Goal: Information Seeking & Learning: Find specific fact

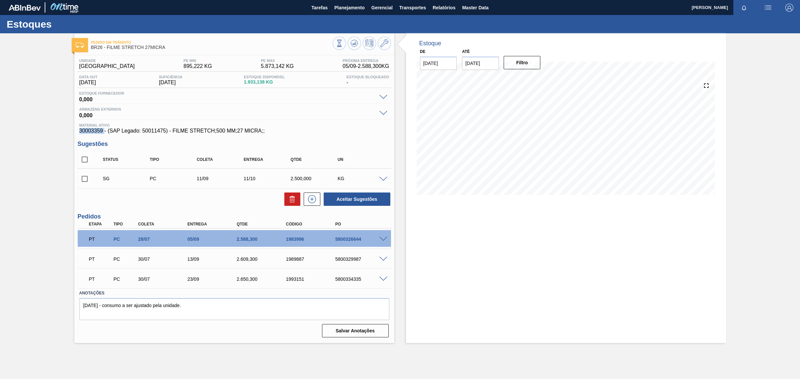
click at [47, 177] on div "Pedido em Trânsito BR26 - FILME STRETCH 27MICRA Unidade Uberlândia PE MIN 895,2…" at bounding box center [400, 188] width 800 height 310
click at [467, 8] on span "Master Data" at bounding box center [475, 8] width 26 height 8
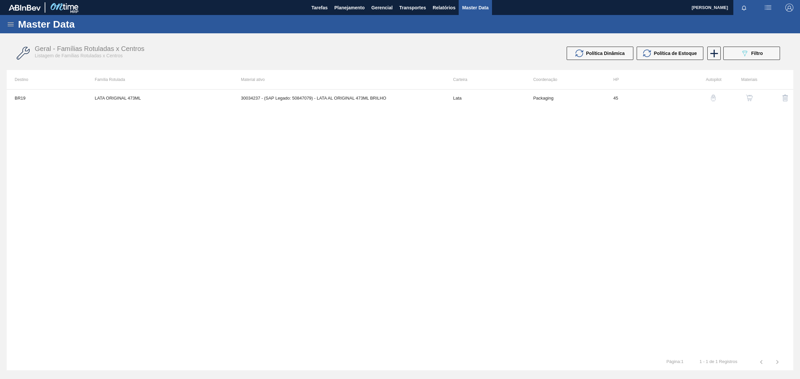
click at [10, 27] on icon at bounding box center [11, 24] width 8 height 8
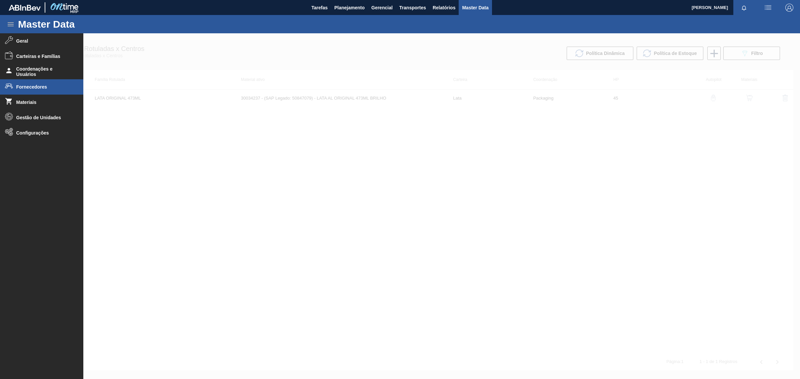
click at [40, 88] on span "Fornecedores" at bounding box center [43, 86] width 55 height 5
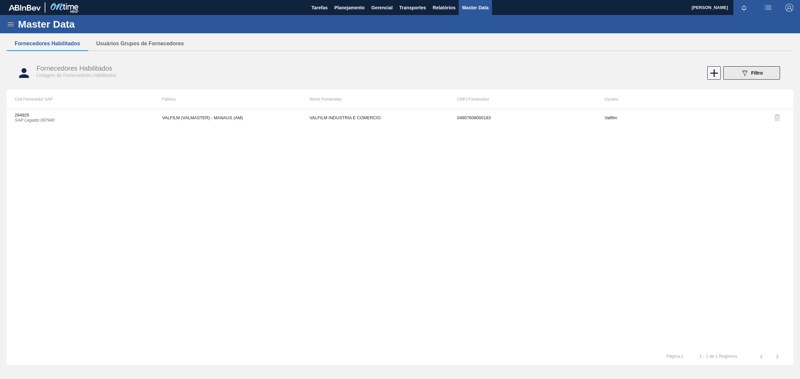
click at [761, 70] on div "089F7B8B-B2A5-4AFE-B5C0-19BA573D28AC Filtro" at bounding box center [752, 73] width 22 height 8
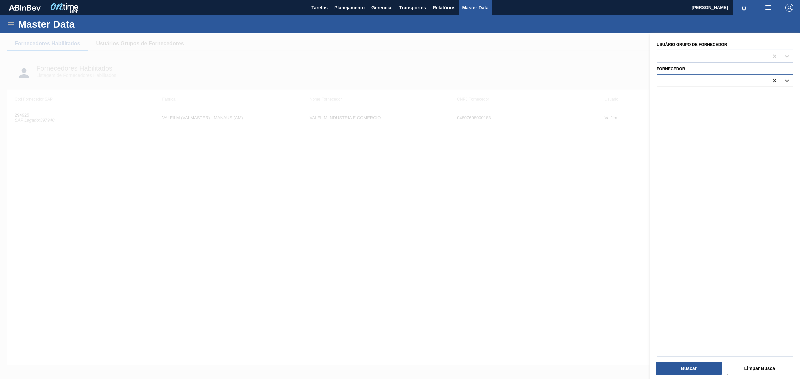
click at [774, 78] on icon at bounding box center [775, 80] width 7 height 7
paste input "0000000278"
type input "0"
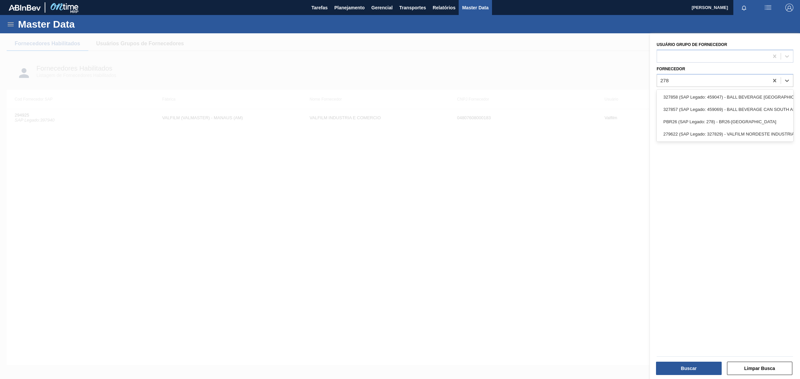
type input "278"
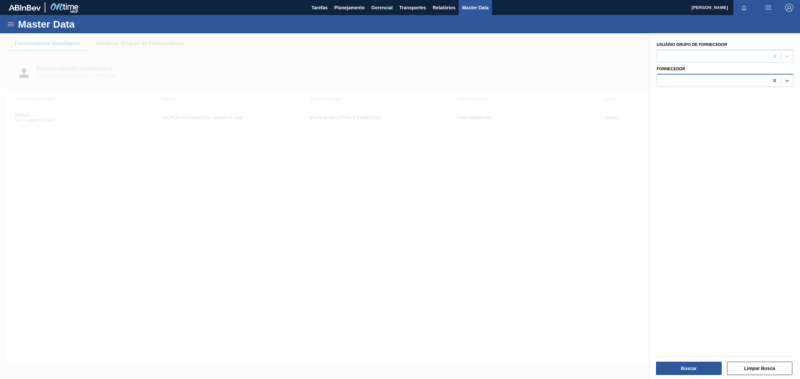
click at [716, 78] on div at bounding box center [713, 81] width 112 height 10
type input "BR26"
click at [712, 94] on div "PBR26 (SAP Legado: 278) - BR26-[GEOGRAPHIC_DATA]" at bounding box center [725, 97] width 137 height 12
click at [705, 368] on button "Buscar" at bounding box center [689, 368] width 66 height 13
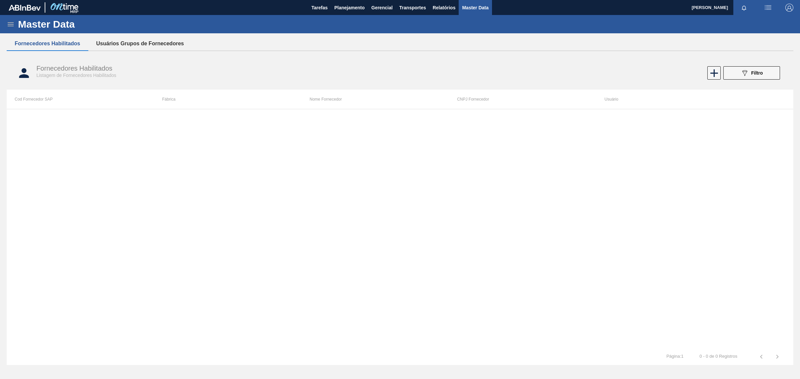
click at [153, 48] on button "Usuários Grupos de Fornecedores" at bounding box center [140, 44] width 104 height 14
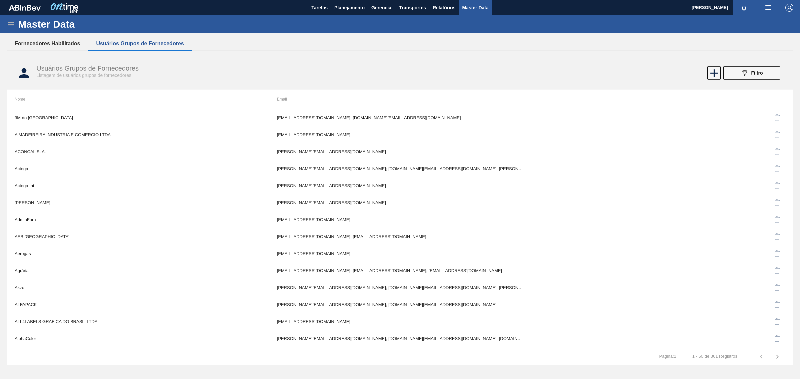
click at [34, 40] on button "Fornecedores Habilitados" at bounding box center [48, 44] width 82 height 14
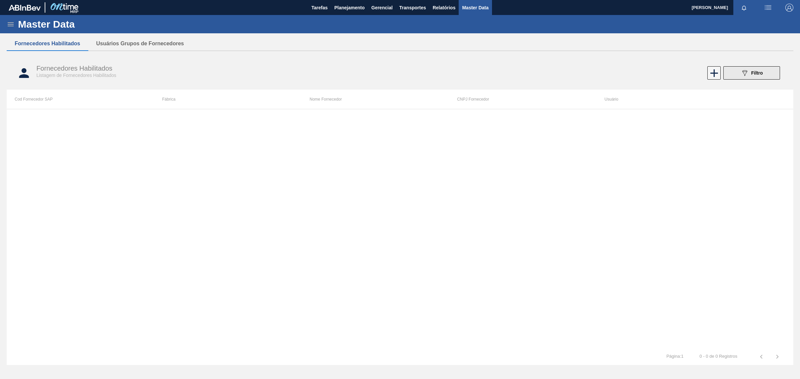
click at [764, 71] on button "089F7B8B-B2A5-4AFE-B5C0-19BA573D28AC Filtro" at bounding box center [752, 72] width 57 height 13
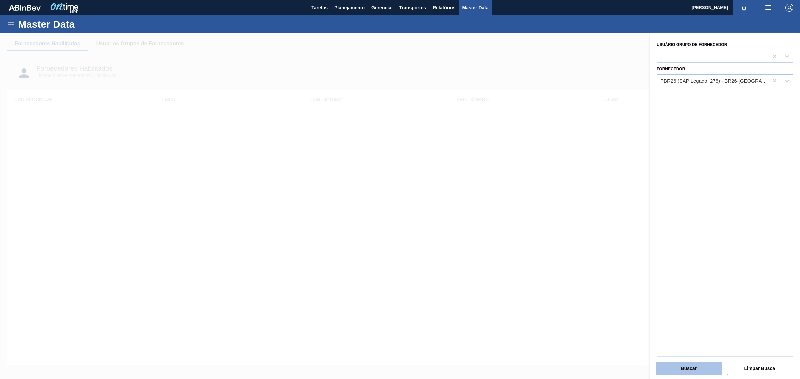
click at [690, 369] on button "Buscar" at bounding box center [689, 368] width 66 height 13
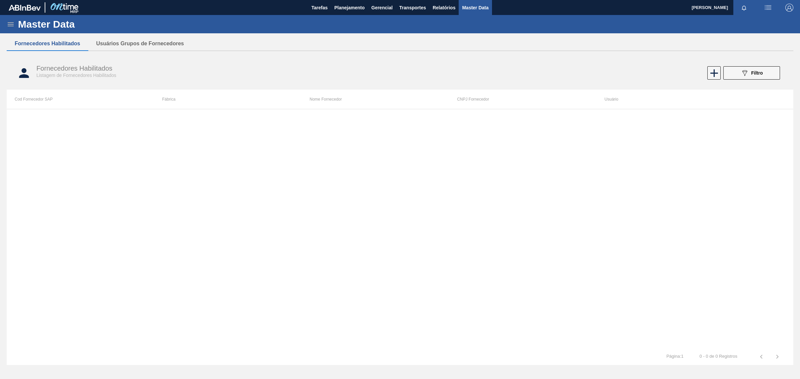
click at [7, 25] on icon at bounding box center [11, 24] width 8 height 8
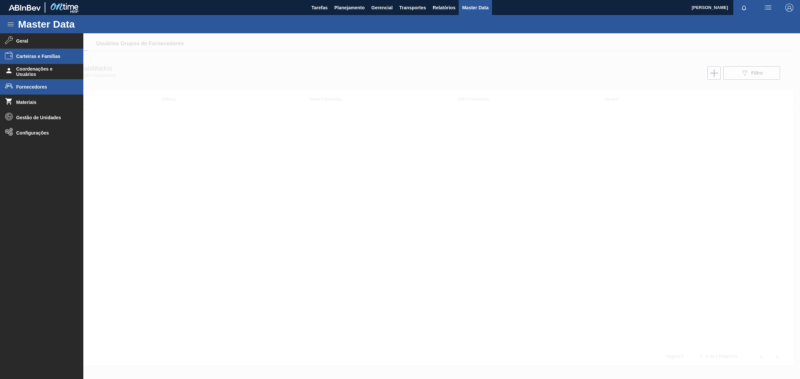
click at [68, 62] on li "Carteiras e Famílias" at bounding box center [41, 56] width 83 height 15
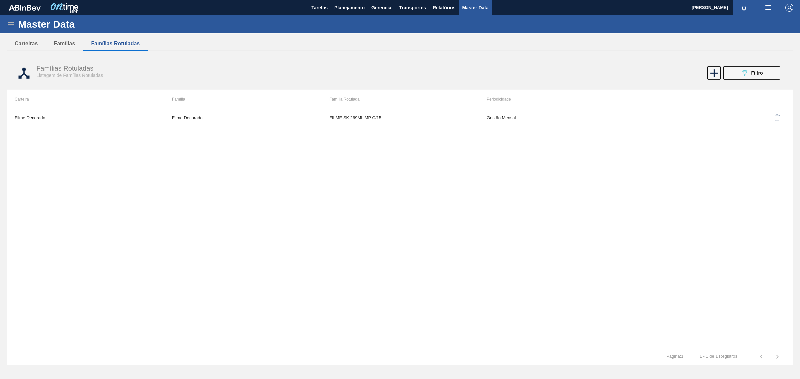
click at [13, 27] on icon at bounding box center [11, 24] width 8 height 8
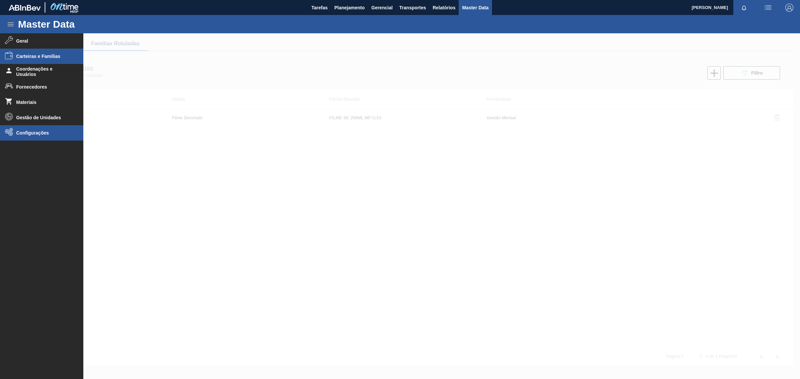
click at [25, 129] on li "Configurações" at bounding box center [41, 132] width 83 height 15
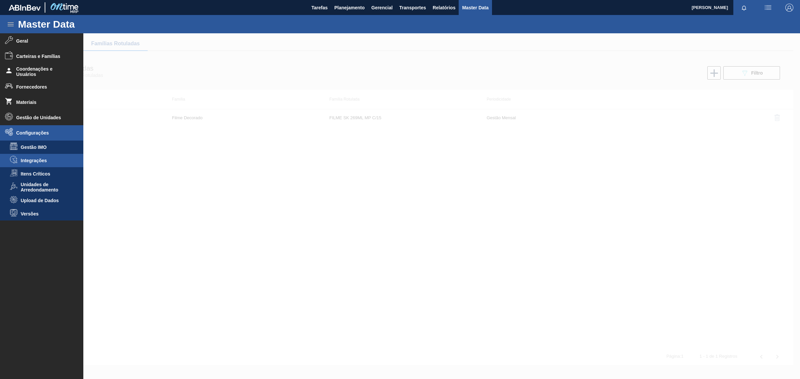
click at [37, 166] on li "Integrações" at bounding box center [41, 160] width 83 height 13
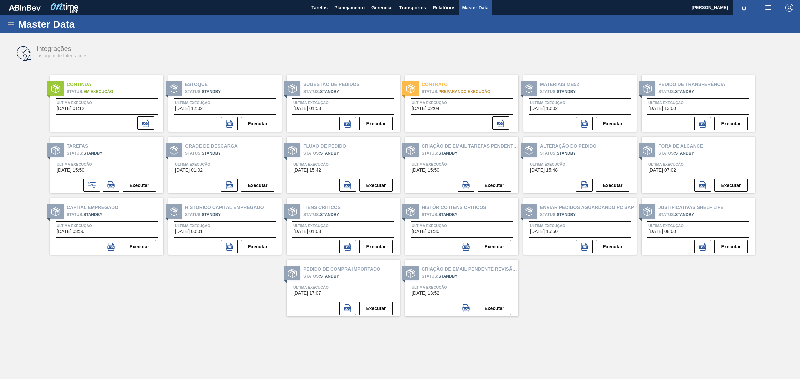
click at [12, 27] on icon at bounding box center [11, 24] width 8 height 8
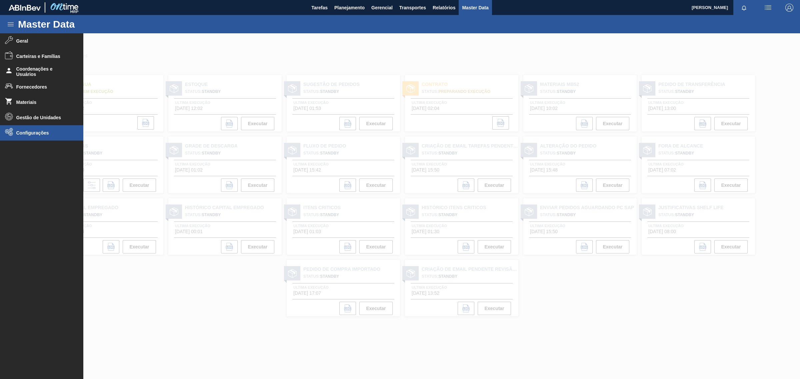
click at [14, 131] on li "Configurações" at bounding box center [41, 132] width 83 height 15
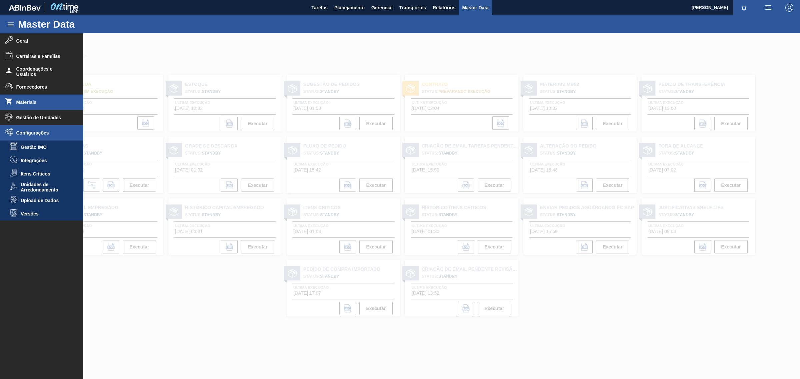
click at [30, 102] on span "Materiais" at bounding box center [43, 102] width 55 height 5
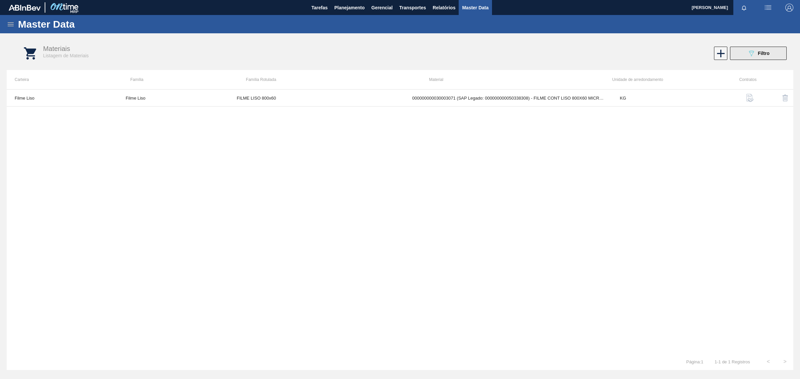
click at [749, 52] on icon "089F7B8B-B2A5-4AFE-B5C0-19BA573D28AC" at bounding box center [752, 53] width 8 height 8
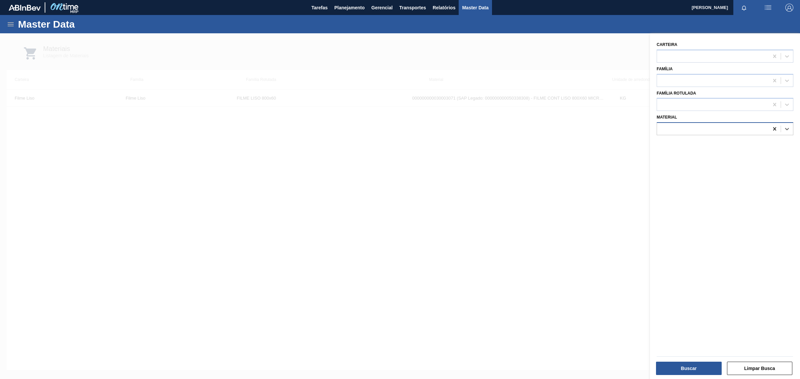
click at [772, 127] on icon at bounding box center [775, 129] width 7 height 7
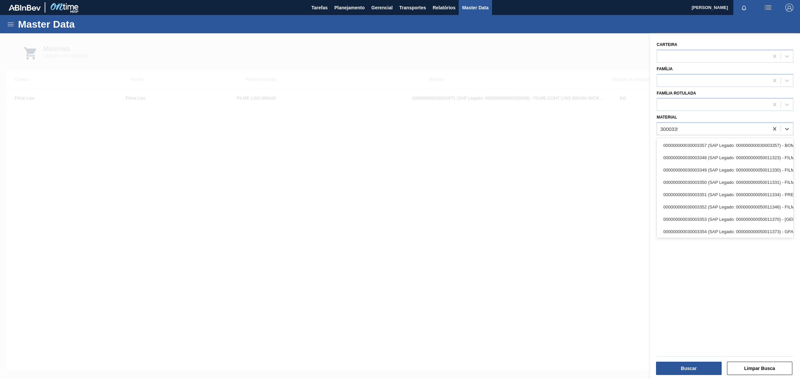
type input "30003359"
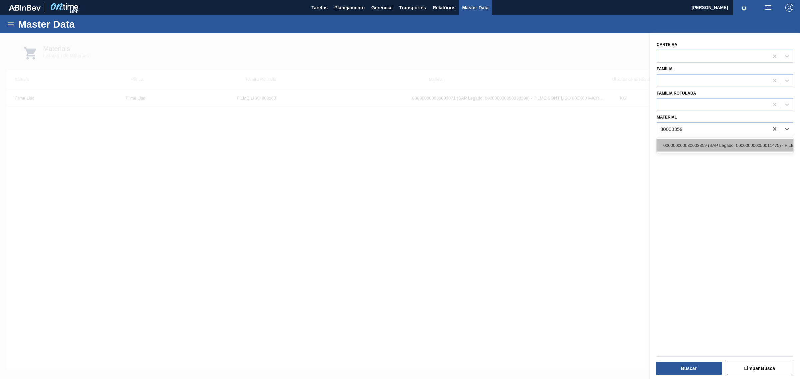
click at [739, 146] on div "000000000030003359 (SAP Legado: 000000000050011475) - FILME STRETCH 500 MM 27 M…" at bounding box center [725, 145] width 137 height 12
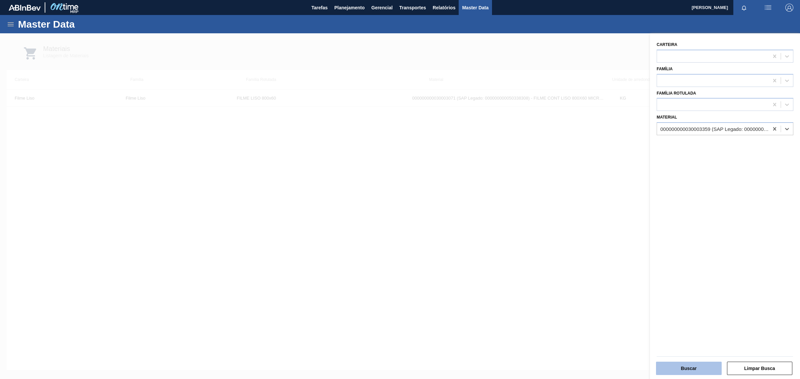
click at [695, 369] on button "Buscar" at bounding box center [689, 368] width 66 height 13
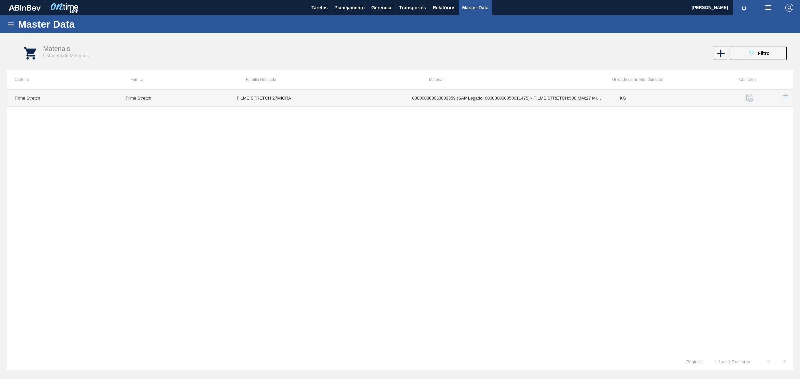
click at [606, 98] on td "000000000030003359 (SAP Legado: 000000000050011475) - FILME STRETCH;500 MM;27 M…" at bounding box center [508, 98] width 208 height 17
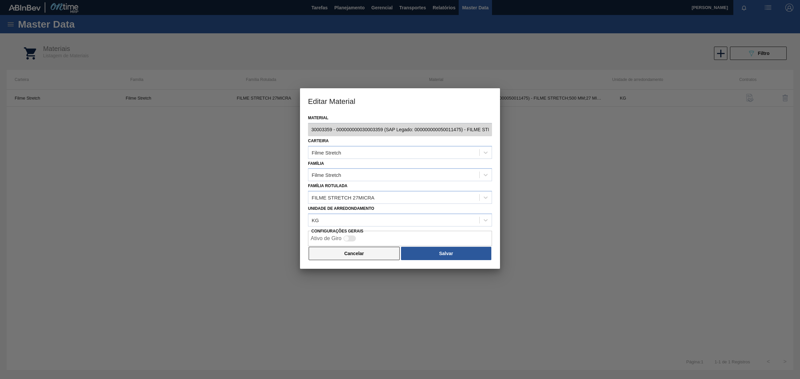
click at [342, 258] on button "Cancelar" at bounding box center [354, 253] width 91 height 13
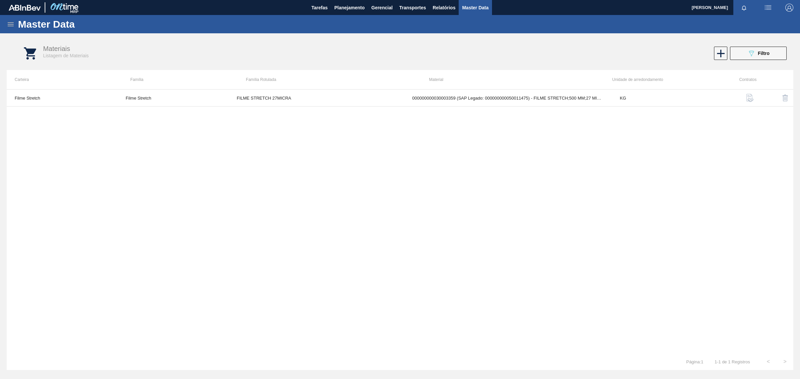
click at [12, 30] on div "Master Data" at bounding box center [400, 24] width 800 height 18
click at [11, 24] on icon at bounding box center [11, 24] width 6 height 4
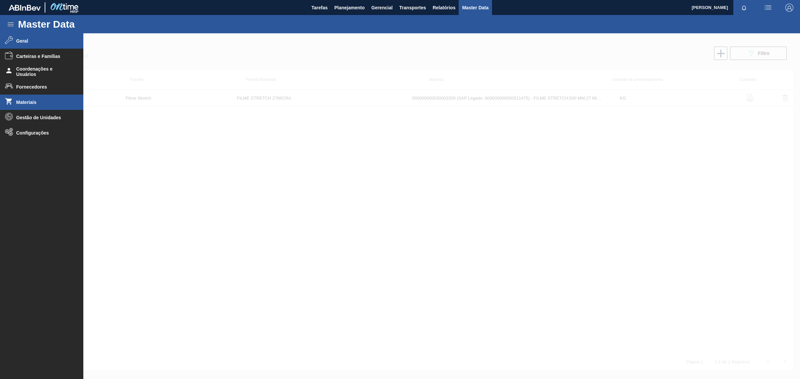
click at [14, 34] on li "Geral" at bounding box center [41, 40] width 83 height 15
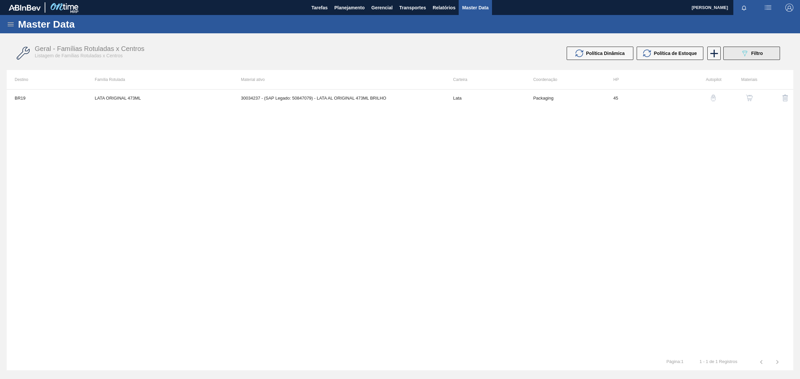
click at [758, 58] on button "089F7B8B-B2A5-4AFE-B5C0-19BA573D28AC Filtro" at bounding box center [752, 53] width 57 height 13
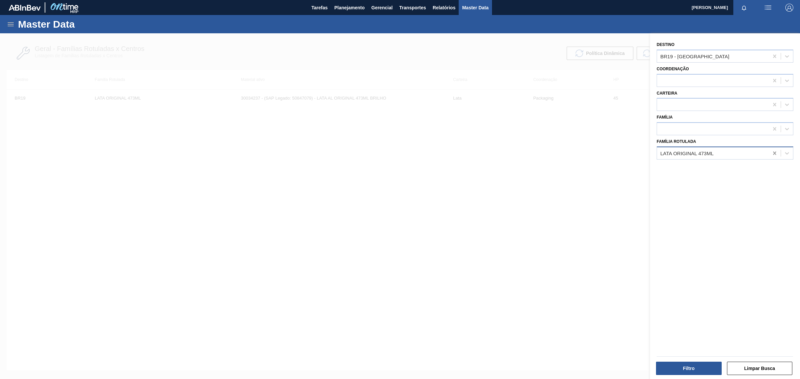
click at [772, 153] on icon at bounding box center [775, 153] width 7 height 7
type Rotulada "30003359"
click at [774, 56] on icon at bounding box center [775, 56] width 7 height 7
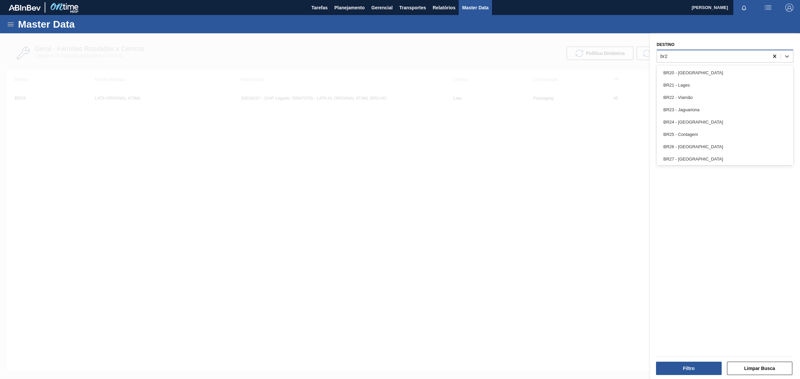
type input "br26"
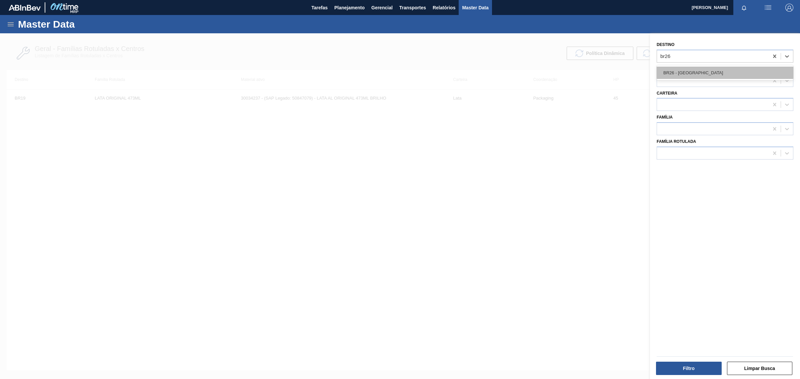
click at [728, 74] on div "BR26 - [GEOGRAPHIC_DATA]" at bounding box center [725, 73] width 137 height 12
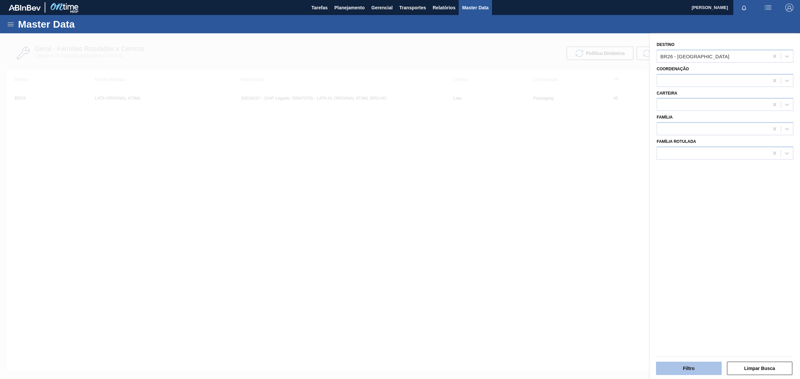
click at [691, 369] on button "Filtro" at bounding box center [689, 368] width 66 height 13
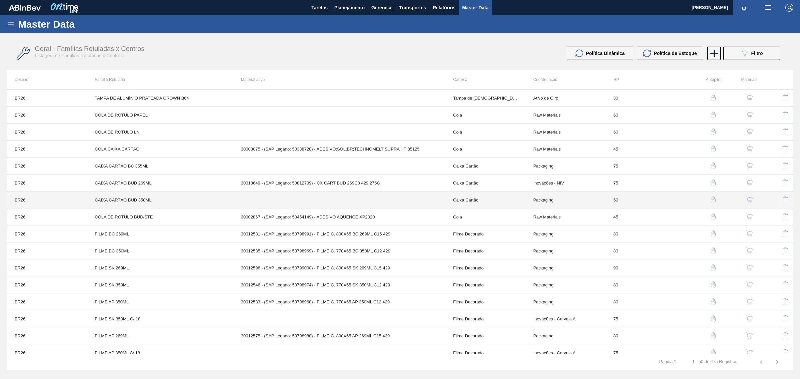
scroll to position [252, 0]
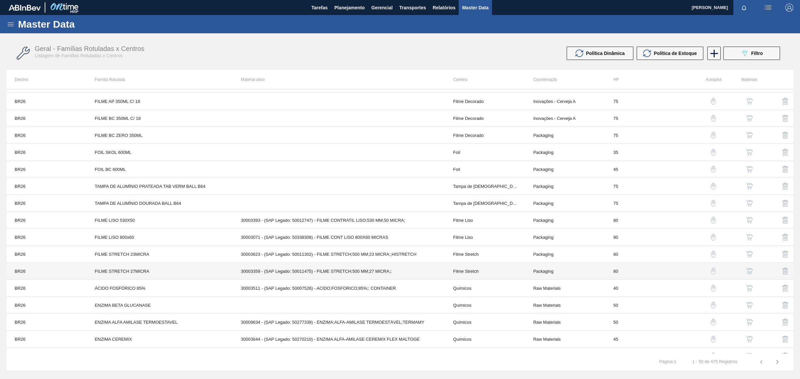
click at [414, 277] on td "30003359 - (SAP Legado: 50011475) - FILME STRETCH;500 MM;27 MICRA;;" at bounding box center [339, 271] width 212 height 17
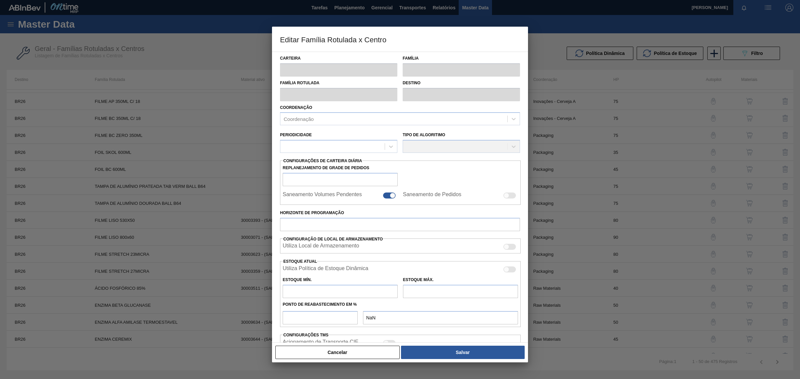
type input "Filme Stretch"
type input "FILME STRETCH 27MICRA"
type input "BR26 - [GEOGRAPHIC_DATA]"
type input "80"
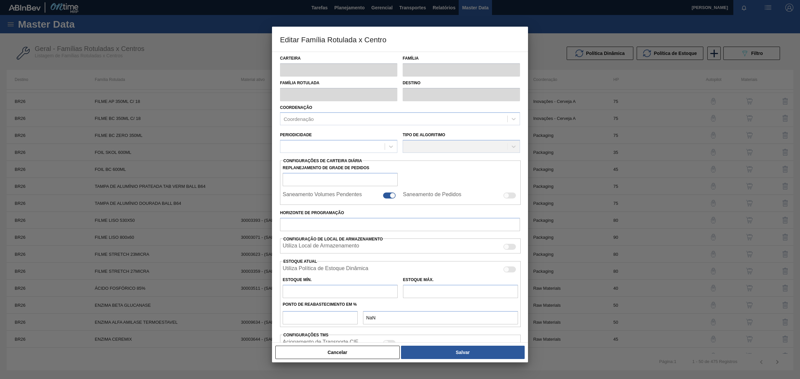
type input "895,222"
type input "5.873,142"
type input "50"
type input "3.384,182"
checkbox input "true"
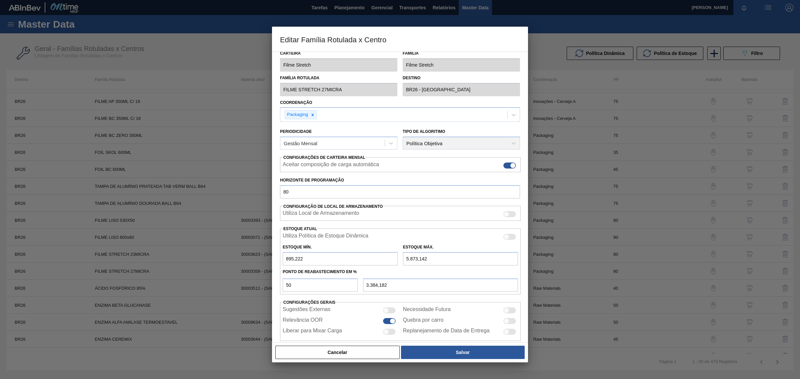
scroll to position [0, 0]
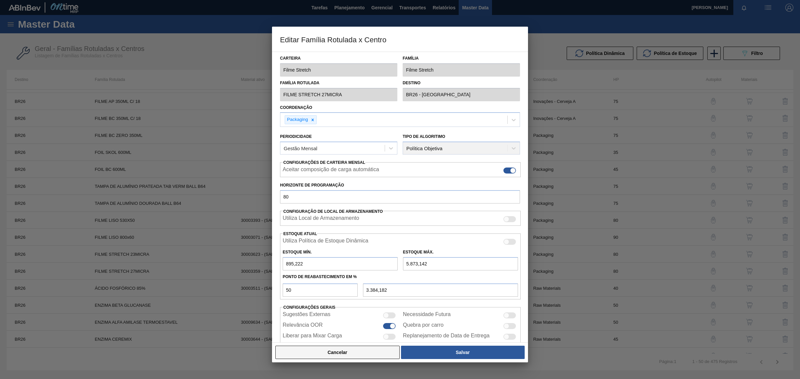
click at [323, 358] on button "Cancelar" at bounding box center [337, 352] width 124 height 13
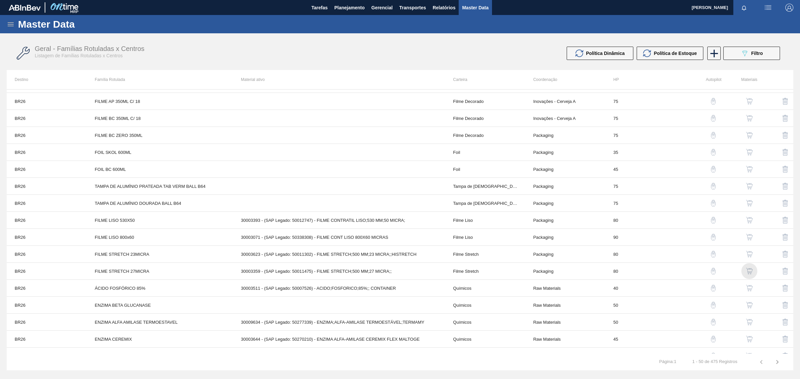
click at [749, 273] on img "button" at bounding box center [749, 271] width 7 height 7
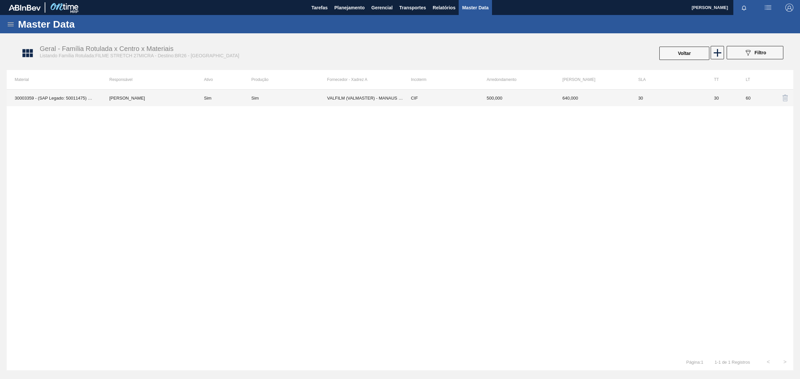
click at [622, 100] on td "640,000" at bounding box center [593, 98] width 76 height 17
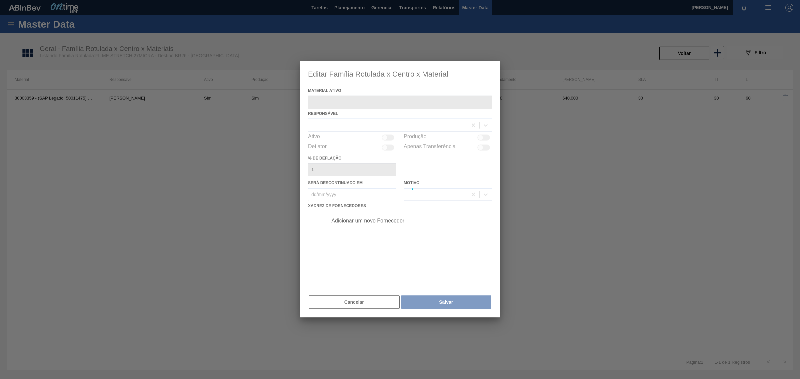
type ativo "30003359 - (SAP Legado: 50011475) - FILME STRETCH;500 MM;27 MICRA;;"
checkbox input "true"
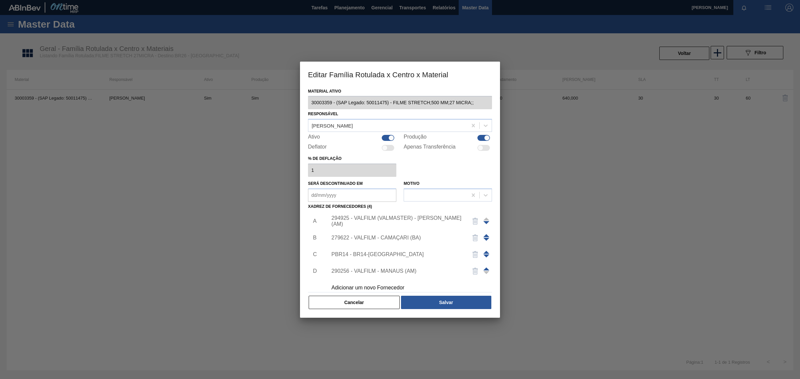
click at [402, 221] on div "294925 - VALFILM (VALMASTER) - [PERSON_NAME] (AM)" at bounding box center [396, 221] width 131 height 12
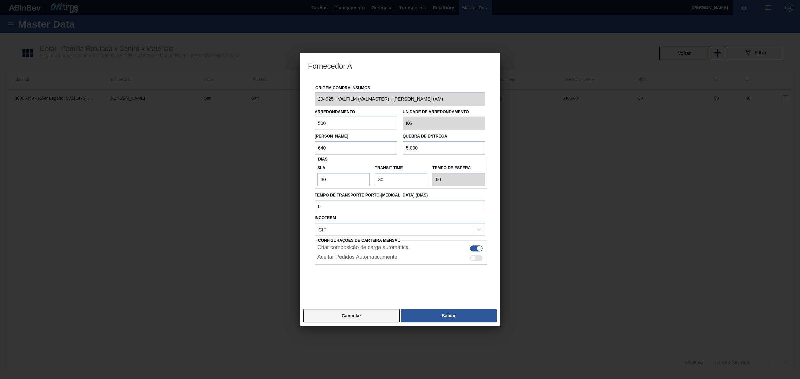
click at [320, 318] on button "Cancelar" at bounding box center [351, 315] width 96 height 13
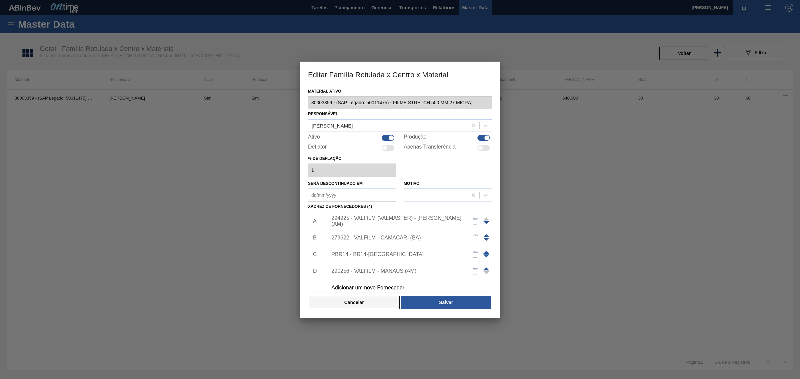
click at [315, 307] on button "Cancelar" at bounding box center [354, 302] width 91 height 13
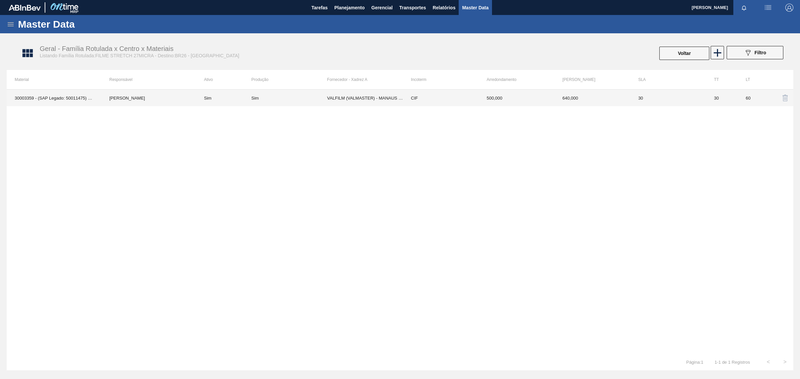
click at [391, 95] on td "VALFILM (VALMASTER) - MANAUS (AM)" at bounding box center [365, 98] width 76 height 17
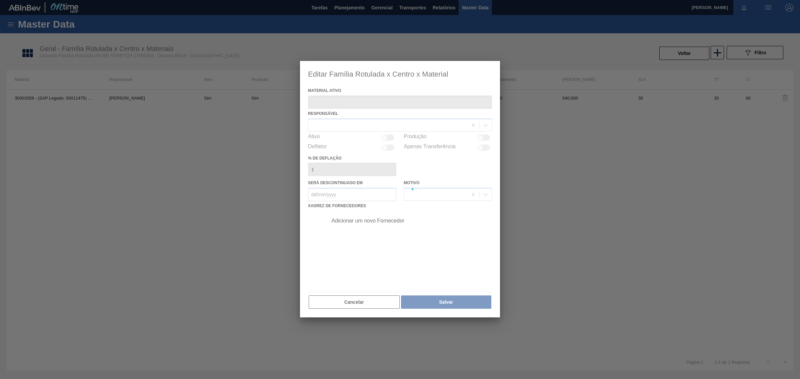
type ativo "30003359 - (SAP Legado: 50011475) - FILME STRETCH;500 MM;27 MICRA;;"
checkbox input "true"
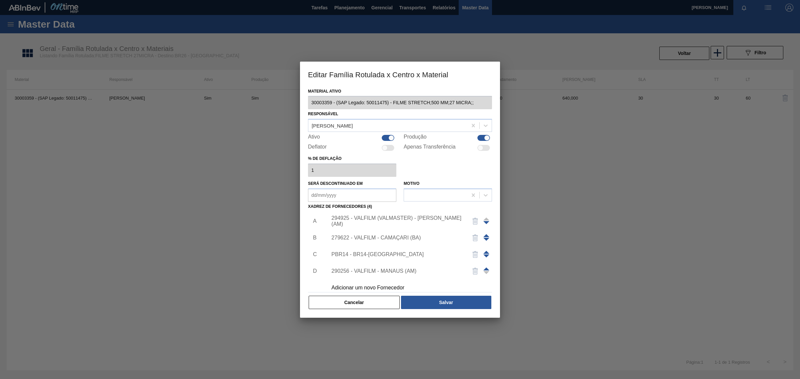
click at [376, 238] on div "279622 - VALFILM - CAMAÇARI (BA)" at bounding box center [396, 238] width 131 height 6
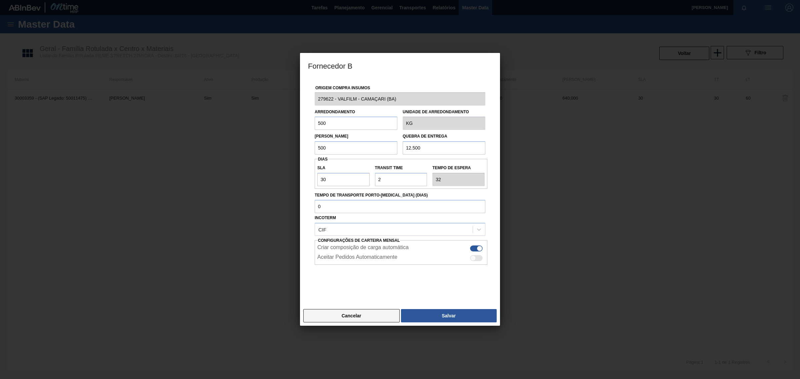
click at [321, 318] on button "Cancelar" at bounding box center [351, 315] width 96 height 13
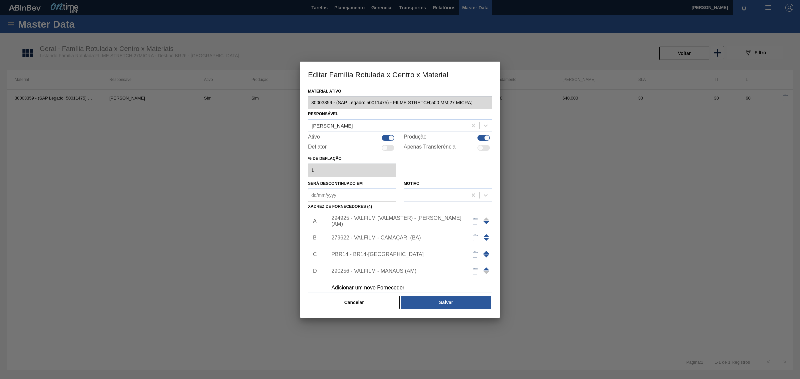
click at [349, 254] on div "PBR14 - BR14-[GEOGRAPHIC_DATA]" at bounding box center [396, 255] width 131 height 6
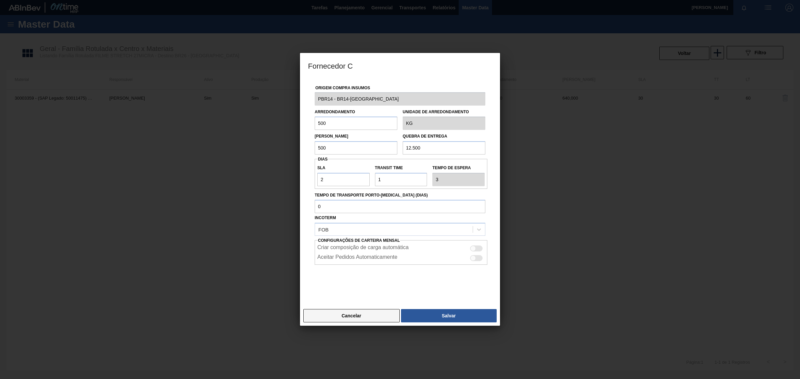
click at [344, 319] on button "Cancelar" at bounding box center [351, 315] width 96 height 13
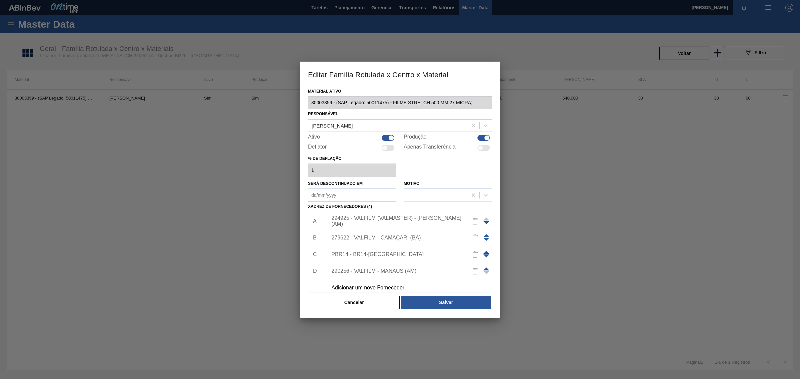
click at [379, 268] on div "290256 - VALFILM - MANAUS (AM)" at bounding box center [396, 271] width 131 height 6
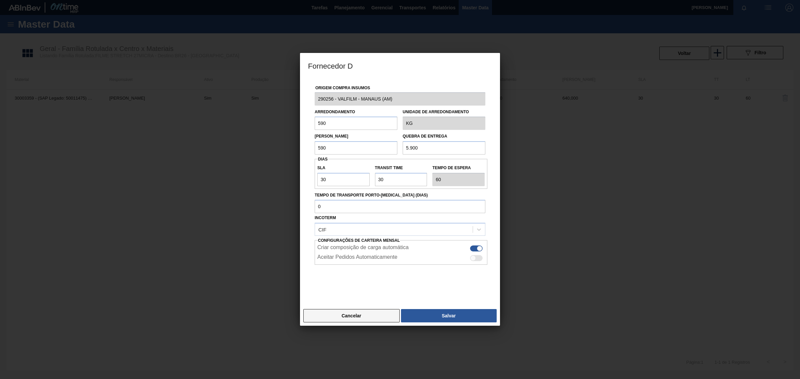
click at [362, 322] on button "Cancelar" at bounding box center [351, 315] width 96 height 13
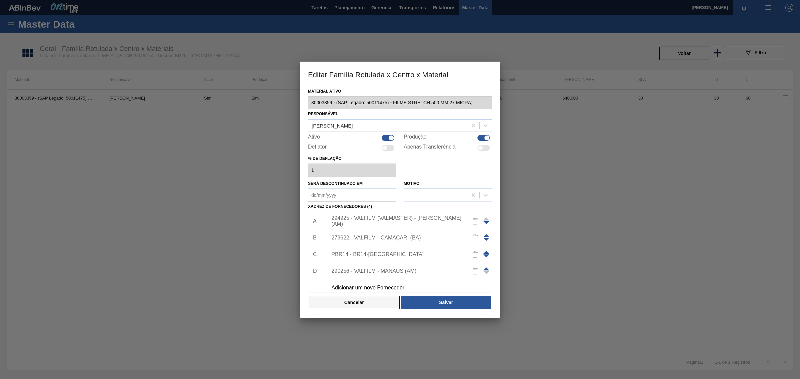
click at [356, 302] on button "Cancelar" at bounding box center [354, 302] width 91 height 13
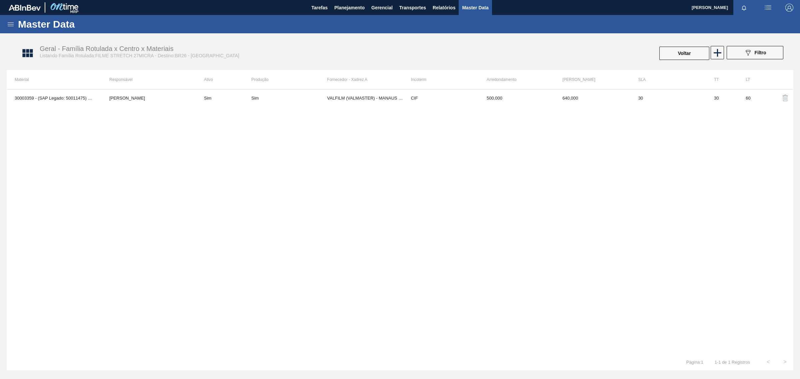
click at [276, 112] on div "30003359 - (SAP Legado: 50011475) - FILME STRETCH;500 MM;27 MICRA;; [PERSON_NAM…" at bounding box center [400, 221] width 787 height 265
click at [511, 222] on div "30003359 - (SAP Legado: 50011475) - FILME STRETCH;500 MM;27 MICRA;; [PERSON_NAM…" at bounding box center [400, 221] width 787 height 265
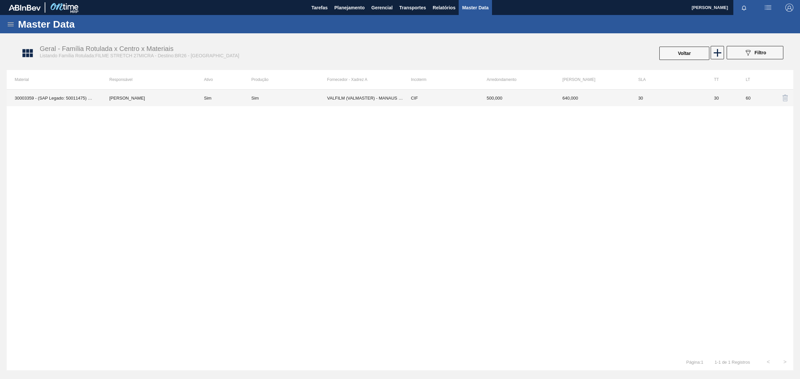
click at [393, 102] on td "VALFILM (VALMASTER) - MANAUS (AM)" at bounding box center [365, 98] width 76 height 17
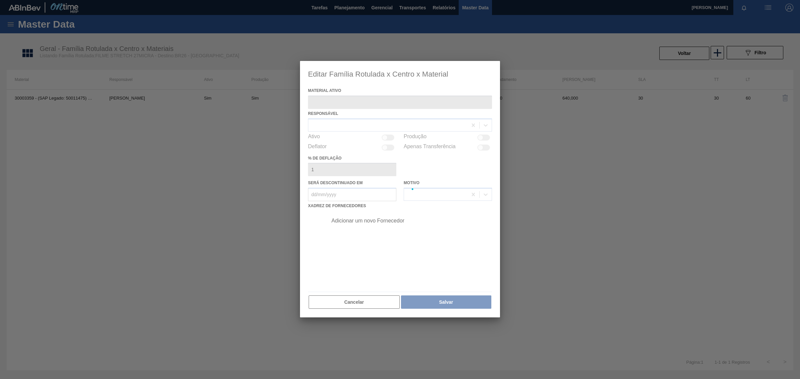
type ativo "30003359 - (SAP Legado: 50011475) - FILME STRETCH;500 MM;27 MICRA;;"
checkbox input "true"
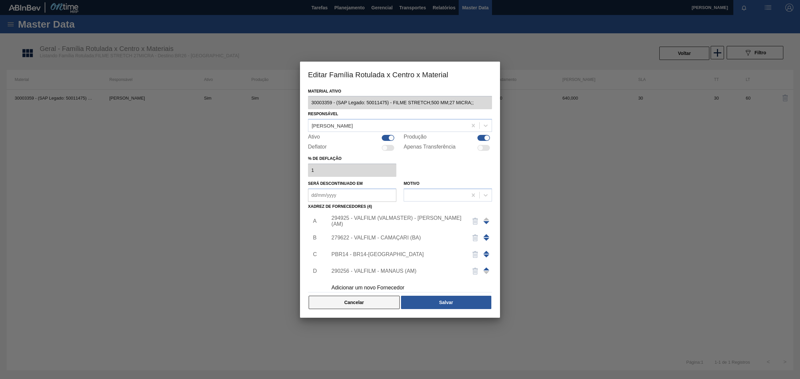
click at [374, 306] on button "Cancelar" at bounding box center [354, 302] width 91 height 13
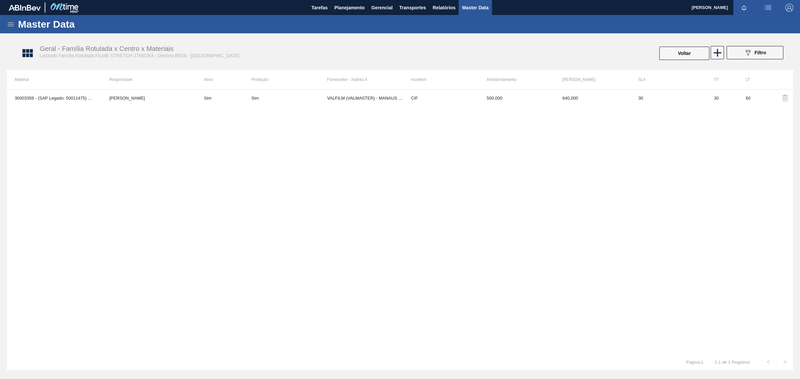
click at [556, 188] on div "30003359 - (SAP Legado: 50011475) - FILME STRETCH;500 MM;27 MICRA;; [PERSON_NAM…" at bounding box center [400, 221] width 787 height 265
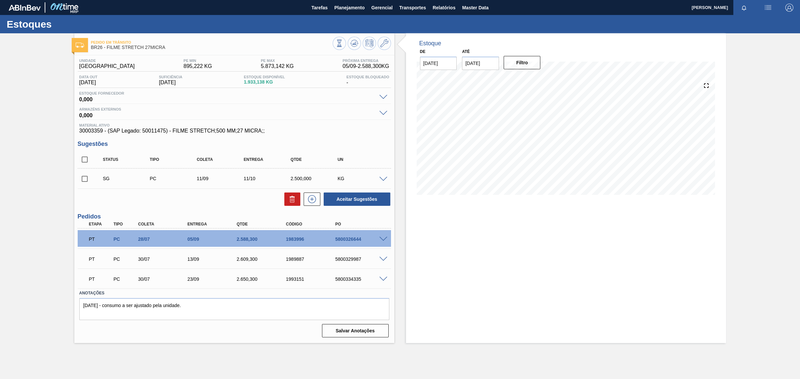
click at [381, 178] on span at bounding box center [383, 179] width 8 height 5
